Goal: Task Accomplishment & Management: Use online tool/utility

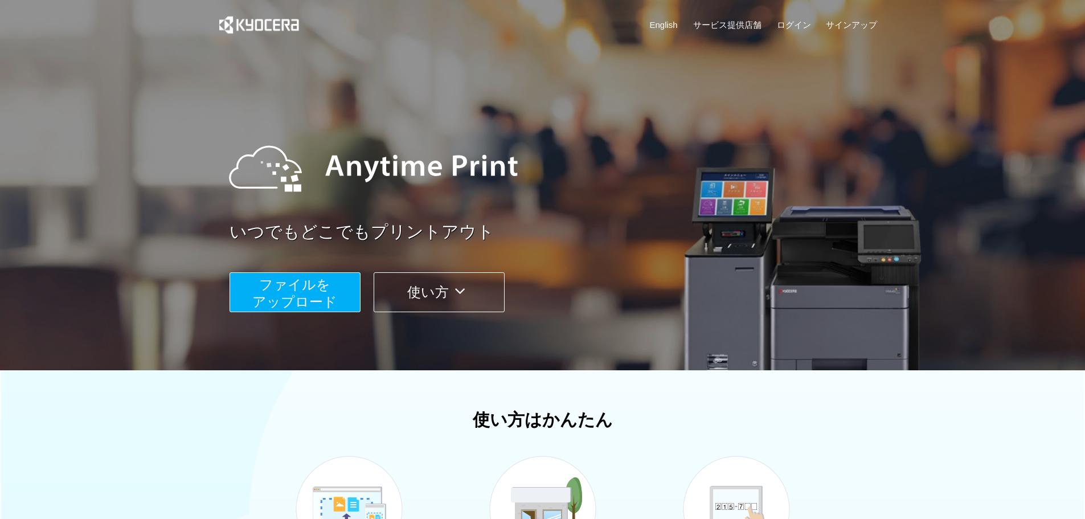
click at [332, 289] on button "ファイルを ​​アップロード" at bounding box center [295, 292] width 131 height 40
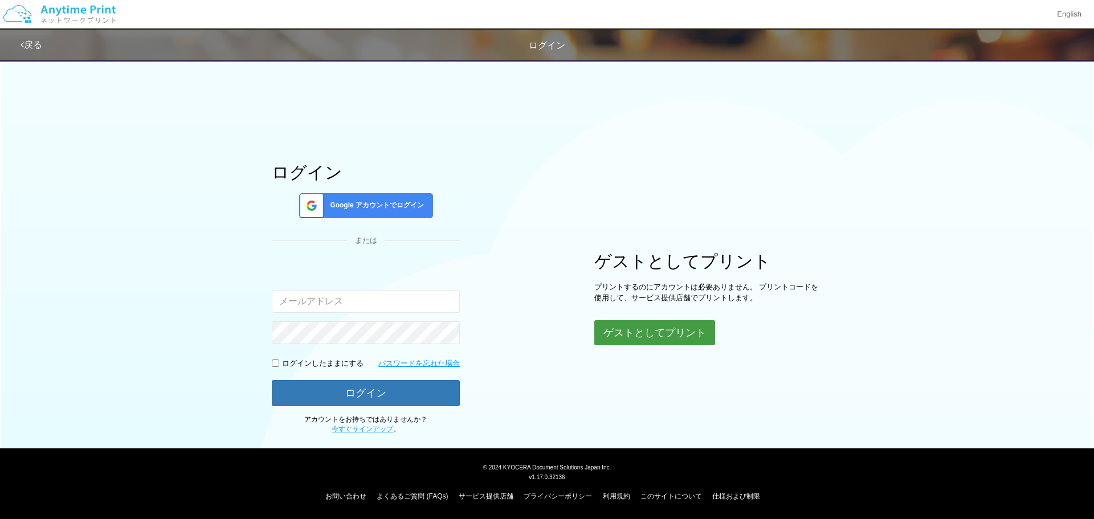
click at [674, 330] on button "ゲストとしてプリント" at bounding box center [654, 332] width 121 height 25
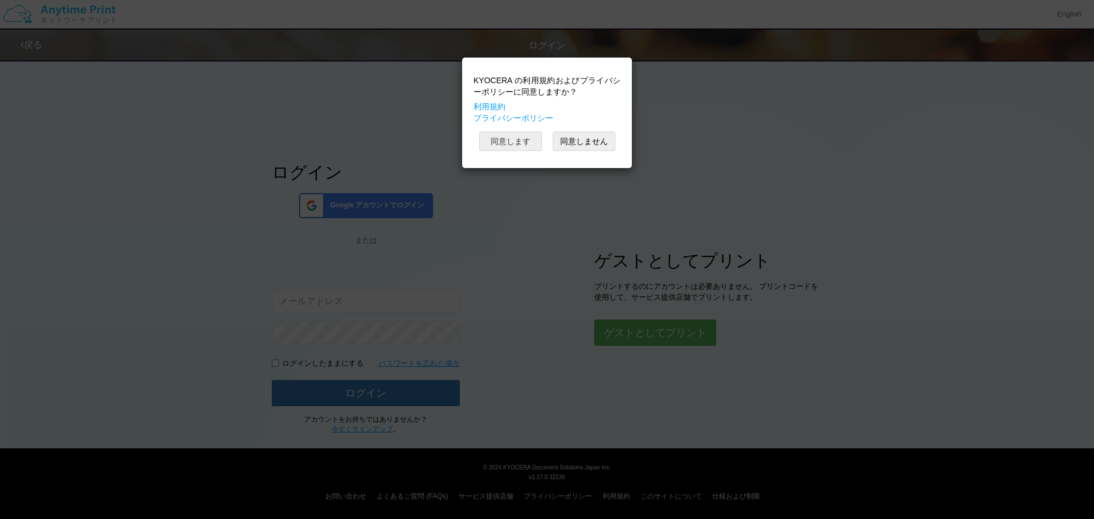
click at [519, 139] on button "同意します" at bounding box center [510, 141] width 63 height 19
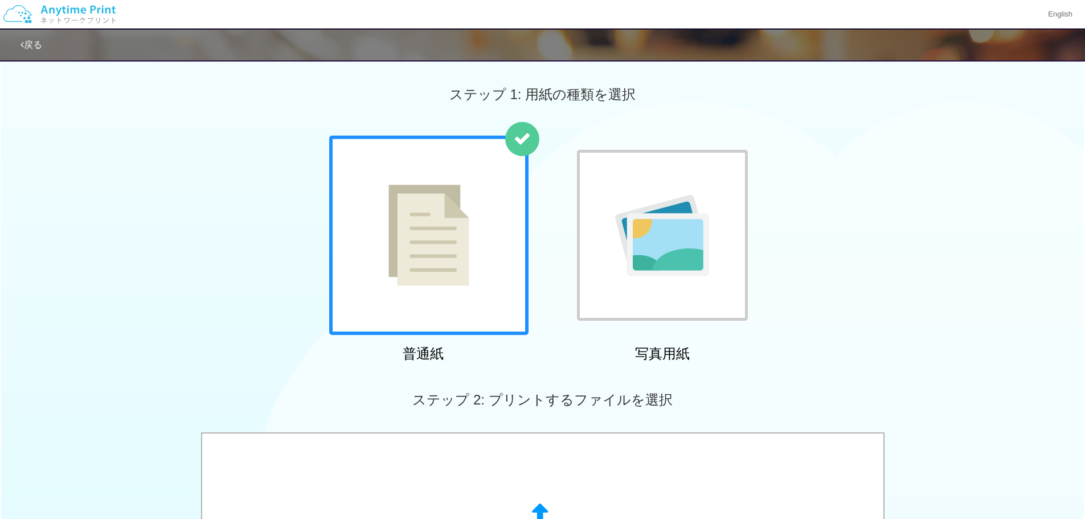
scroll to position [285, 0]
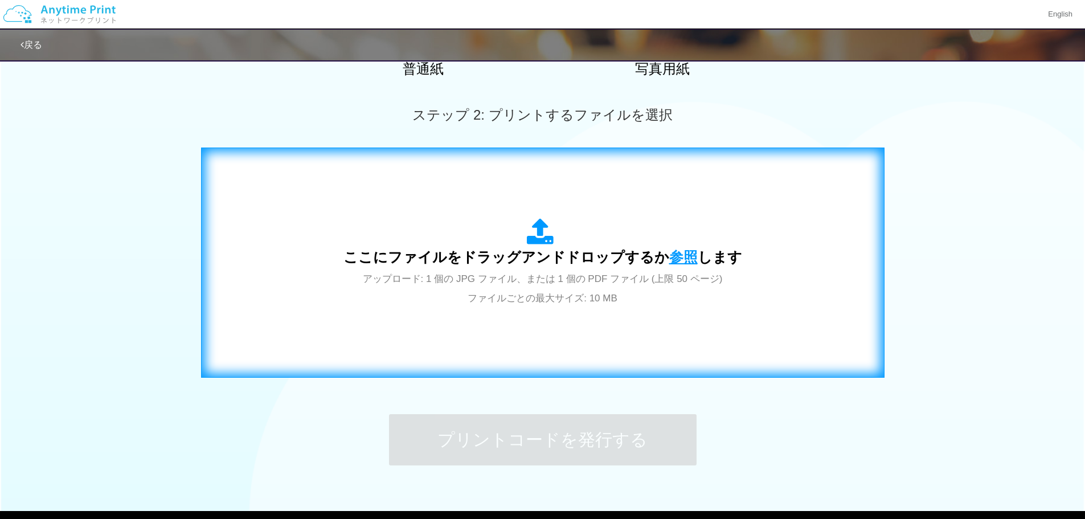
click at [680, 256] on span "参照" at bounding box center [683, 257] width 28 height 16
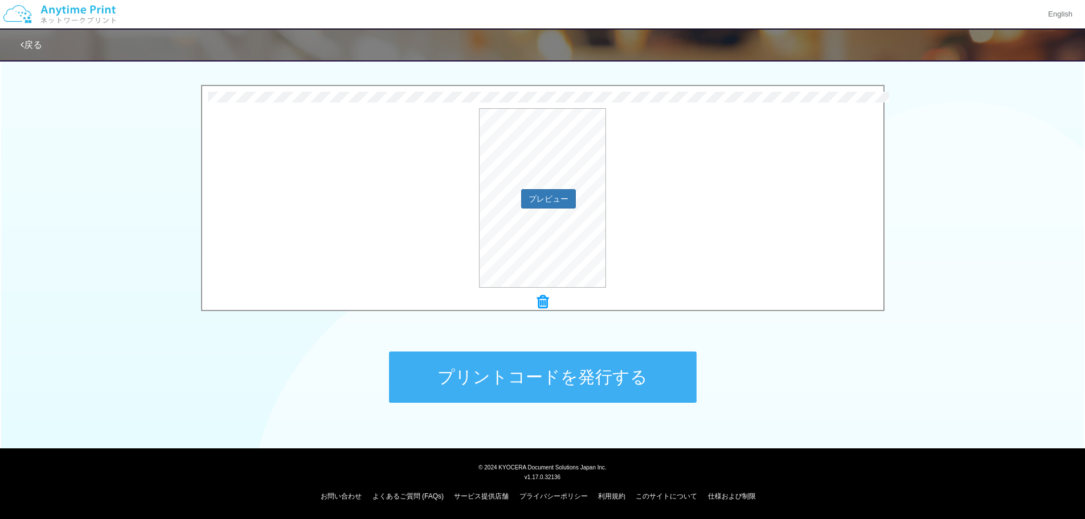
scroll to position [234, 0]
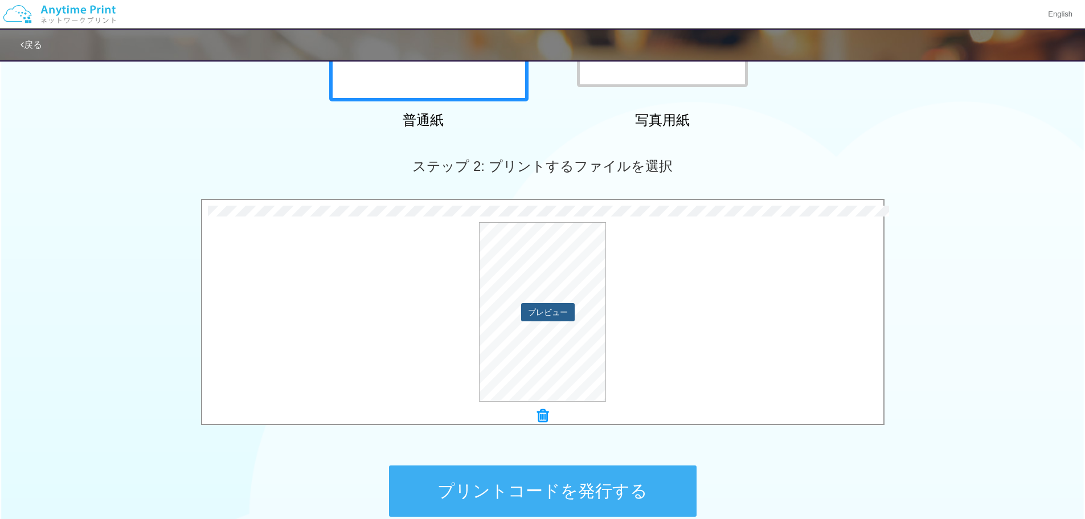
click at [538, 313] on button "プレビュー" at bounding box center [548, 312] width 54 height 18
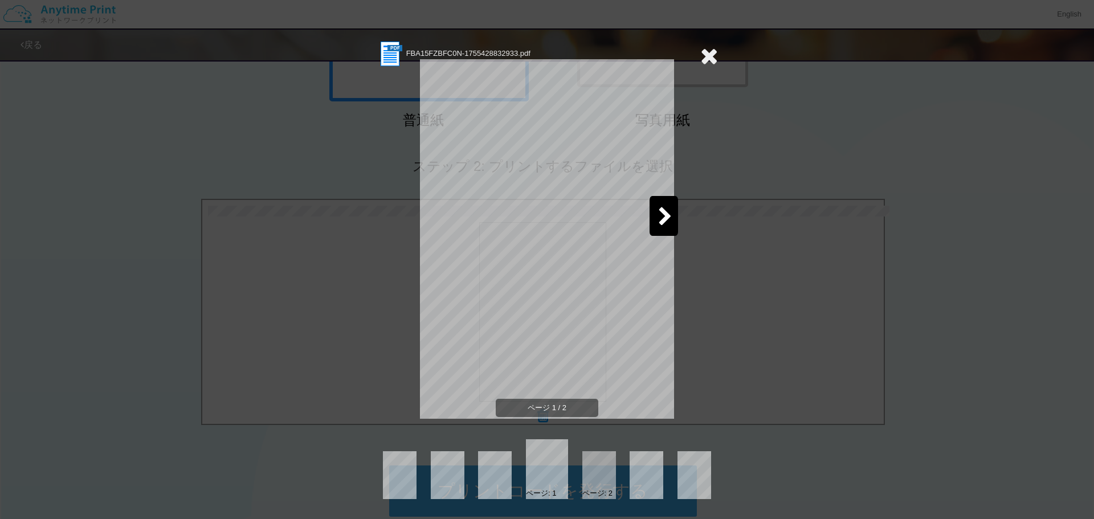
click at [662, 215] on icon at bounding box center [665, 217] width 14 height 20
click at [709, 52] on icon at bounding box center [709, 55] width 18 height 23
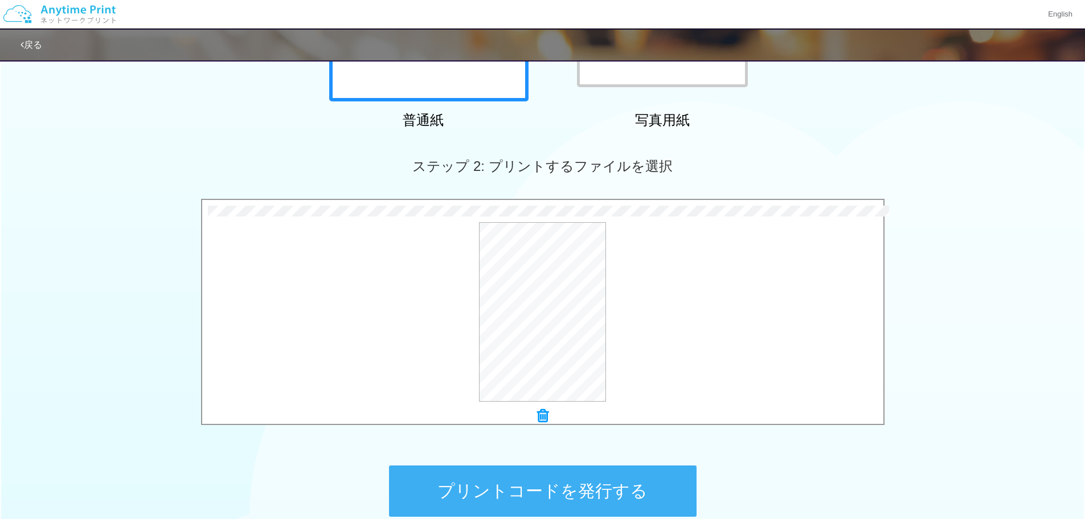
click at [574, 491] on button "プリントコードを発行する" at bounding box center [543, 490] width 308 height 51
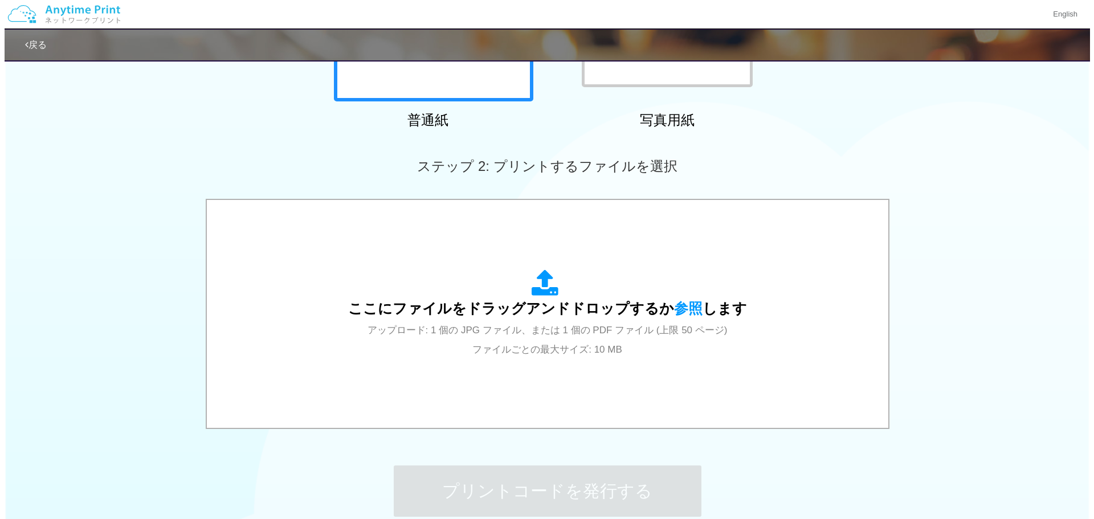
scroll to position [0, 0]
